Goal: Transaction & Acquisition: Download file/media

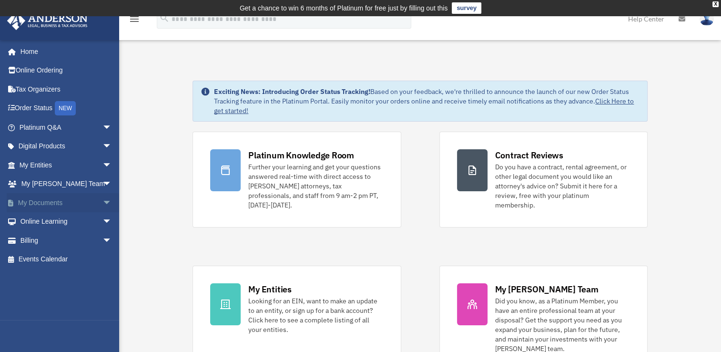
click at [102, 201] on span "arrow_drop_down" at bounding box center [111, 203] width 19 height 20
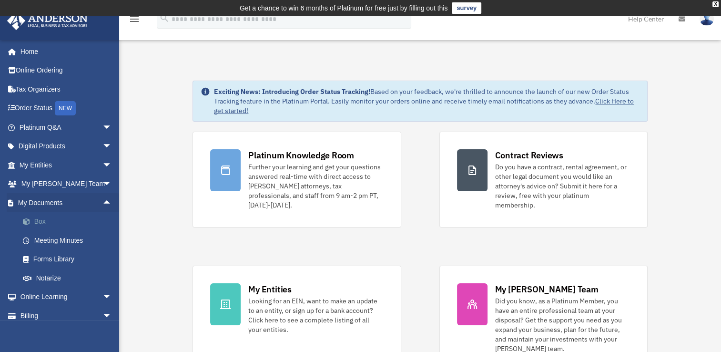
click at [43, 218] on link "Box" at bounding box center [69, 221] width 113 height 19
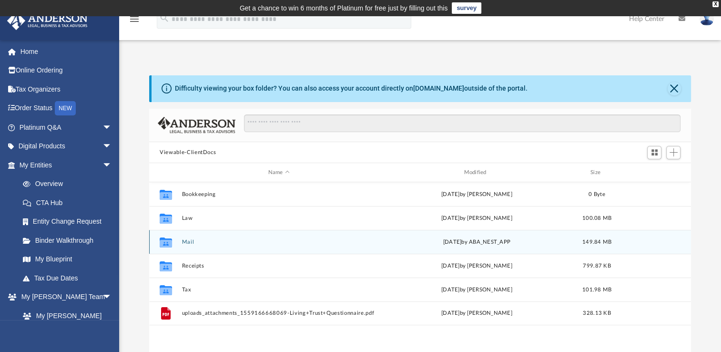
scroll to position [209, 534]
click at [185, 241] on button "Mail" at bounding box center [279, 242] width 194 height 6
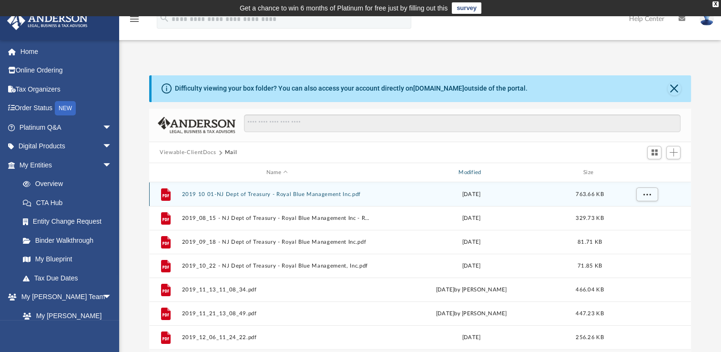
scroll to position [180, 534]
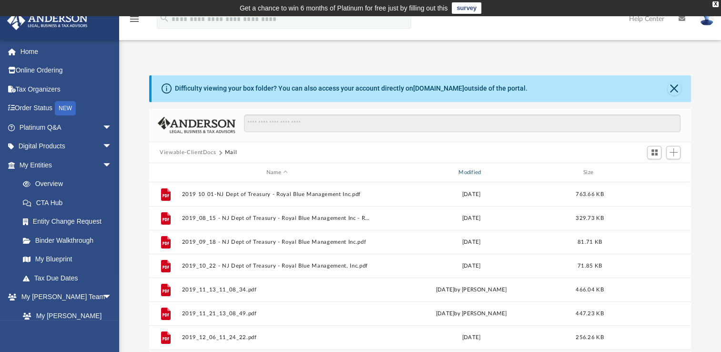
click at [476, 173] on div "Modified" at bounding box center [471, 172] width 191 height 9
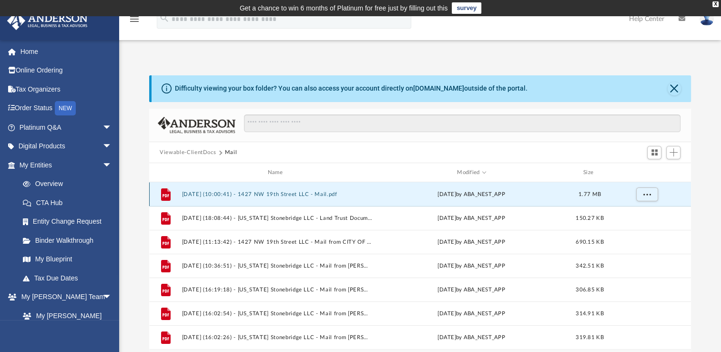
click at [309, 196] on button "[DATE] (10:00:41) - 1427 NW 19th Street LLC - Mail.pdf" at bounding box center [277, 194] width 190 height 6
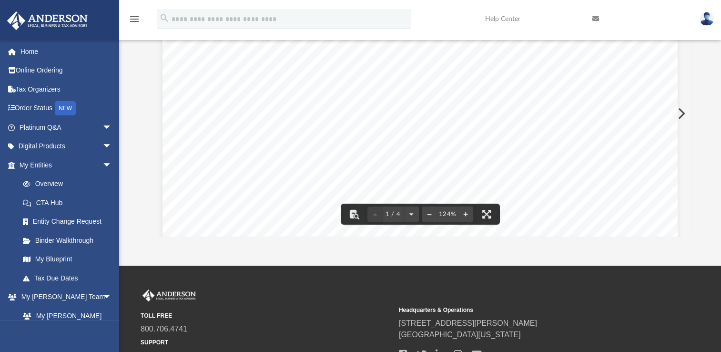
scroll to position [0, 0]
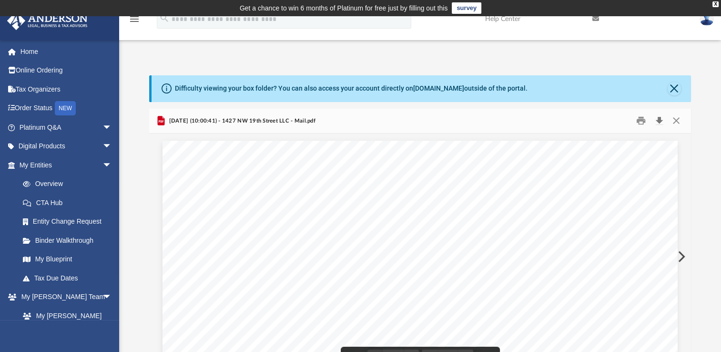
click at [655, 123] on button "Download" at bounding box center [658, 120] width 17 height 15
click at [684, 63] on div "Difficulty viewing your box folder? You can also access your account directly o…" at bounding box center [420, 217] width 602 height 324
click at [675, 119] on button "Close" at bounding box center [675, 120] width 17 height 15
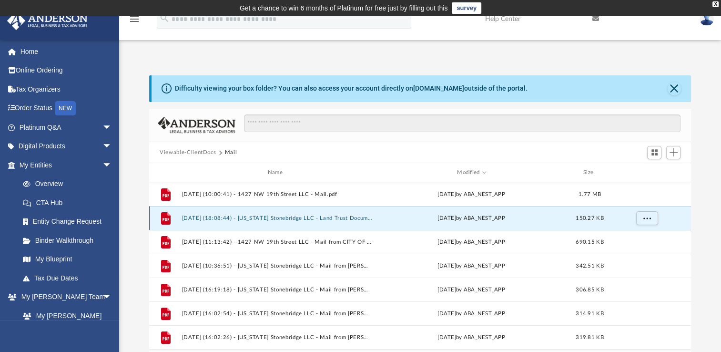
click at [340, 220] on button "[DATE] (18:08:44) - [US_STATE] Stonebridge LLC - Land Trust Documents from [GEO…" at bounding box center [277, 218] width 190 height 6
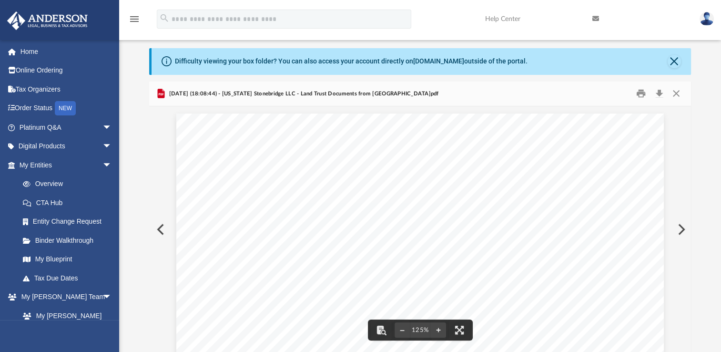
click at [159, 230] on button "Preview" at bounding box center [159, 229] width 21 height 27
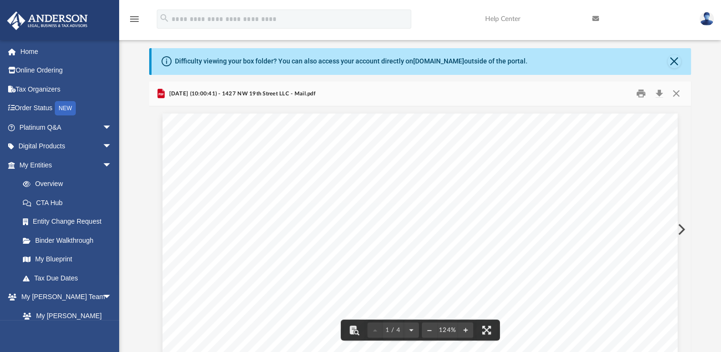
click at [683, 230] on button "Preview" at bounding box center [680, 229] width 21 height 27
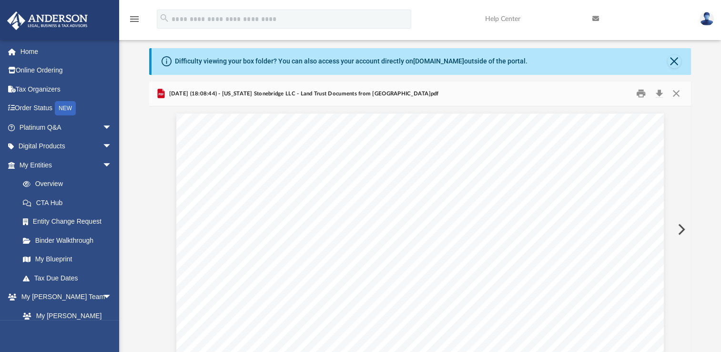
click at [683, 230] on button "Preview" at bounding box center [680, 229] width 21 height 27
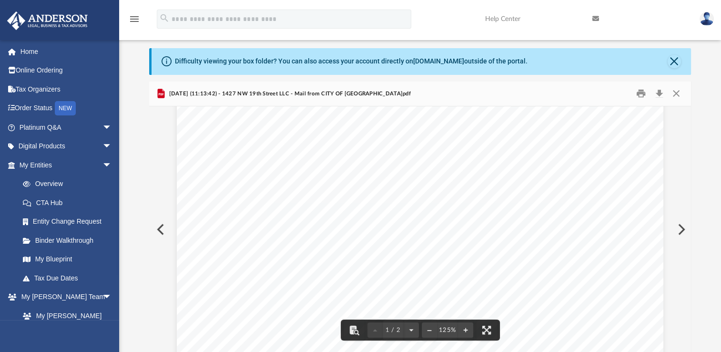
scroll to position [429, 0]
click at [684, 229] on button "Preview" at bounding box center [680, 229] width 21 height 27
